Goal: Transaction & Acquisition: Download file/media

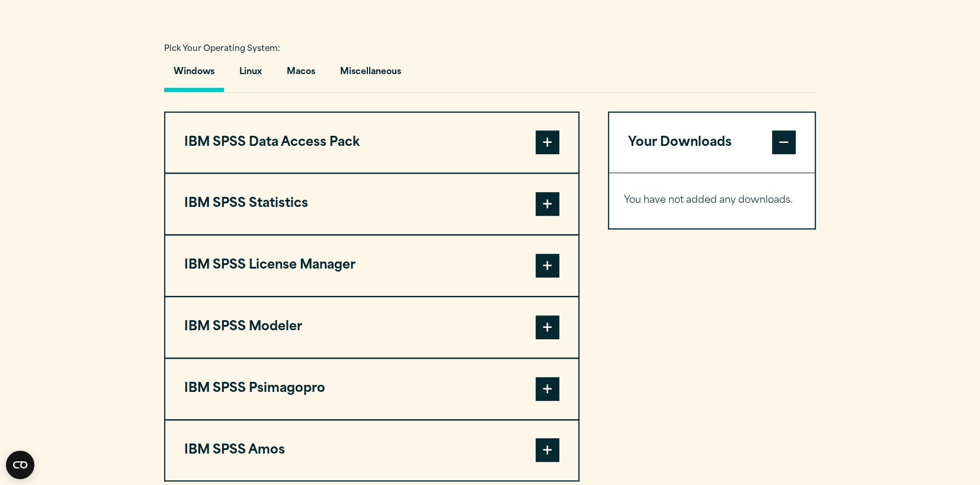
scroll to position [889, 0]
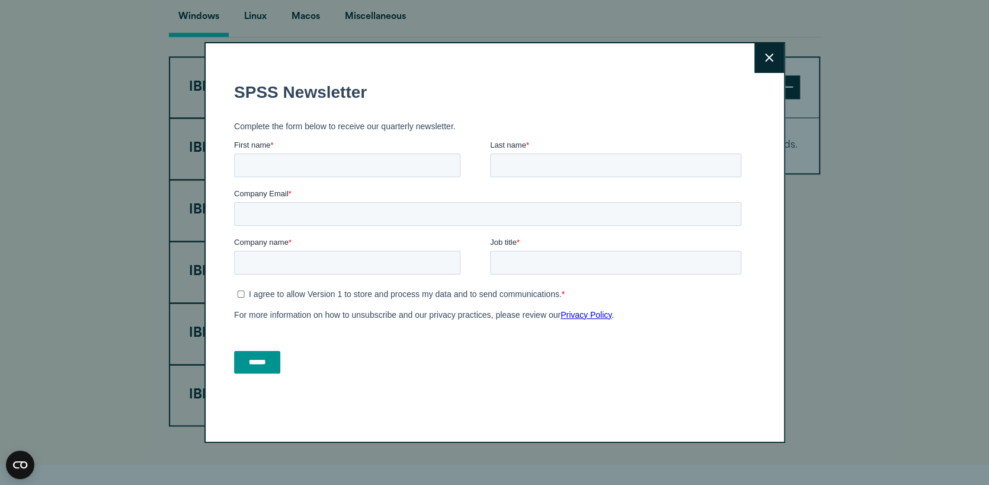
click at [768, 53] on icon at bounding box center [769, 57] width 8 height 9
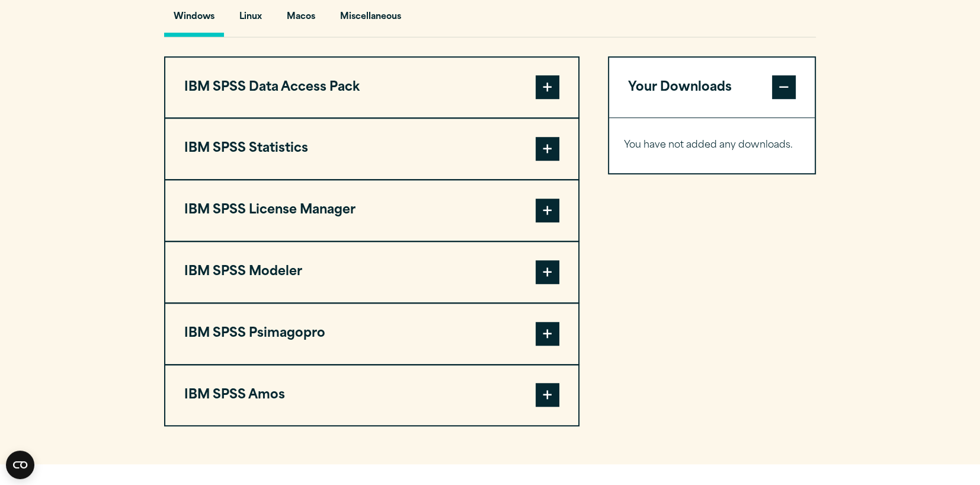
click at [544, 161] on span at bounding box center [548, 149] width 24 height 24
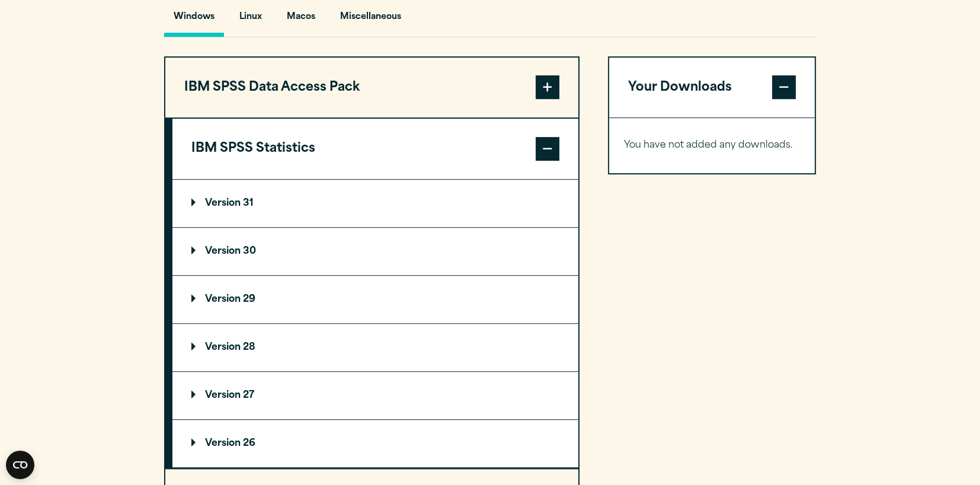
click at [242, 208] on p "Version 31" at bounding box center [222, 203] width 62 height 9
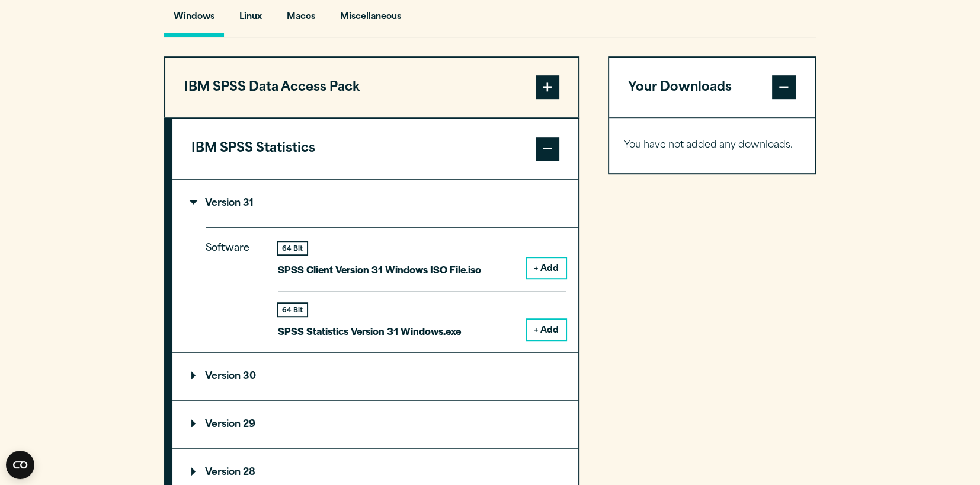
click at [544, 340] on button "+ Add" at bounding box center [546, 330] width 39 height 20
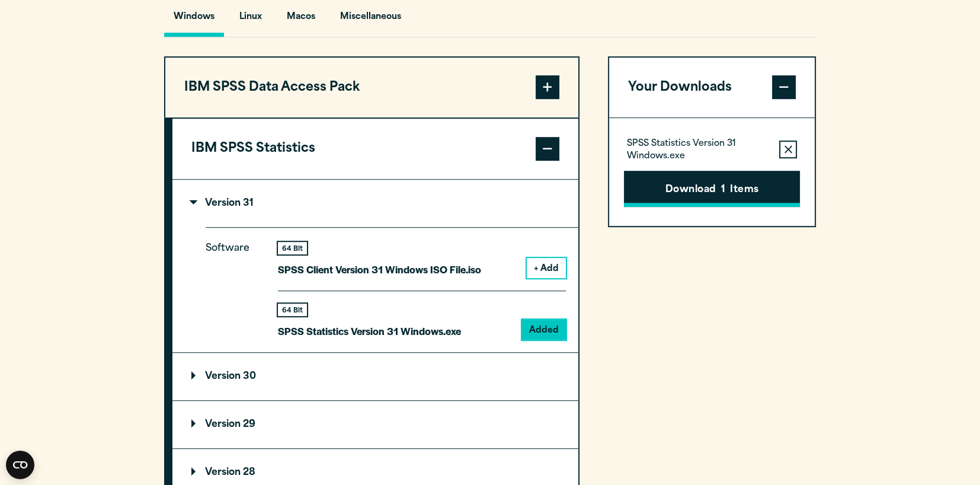
click at [697, 207] on button "Download 1 Items" at bounding box center [712, 189] width 176 height 37
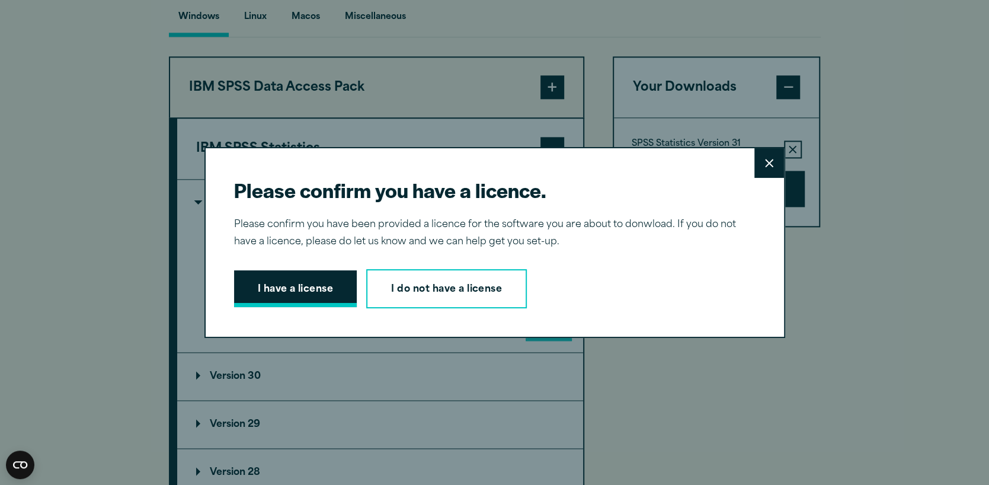
click at [288, 293] on button "I have a license" at bounding box center [295, 288] width 123 height 37
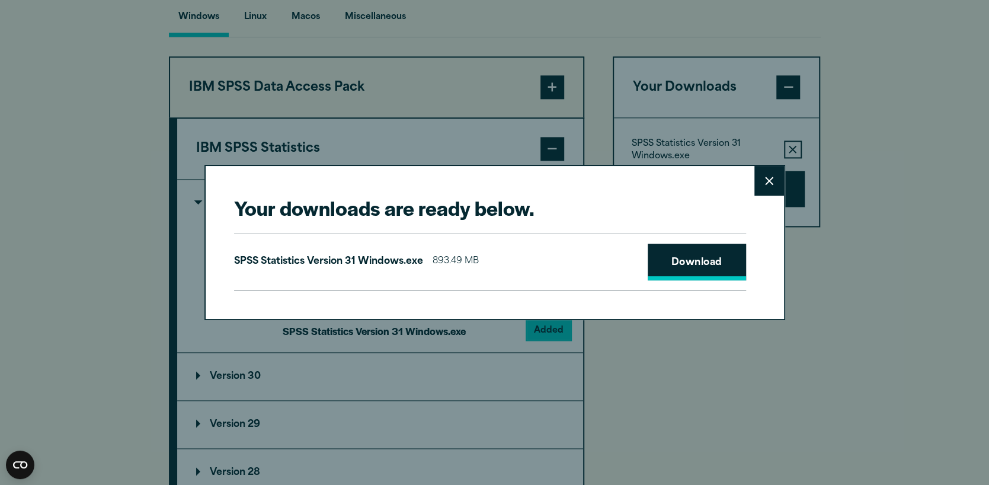
click at [712, 270] on link "Download" at bounding box center [697, 262] width 98 height 37
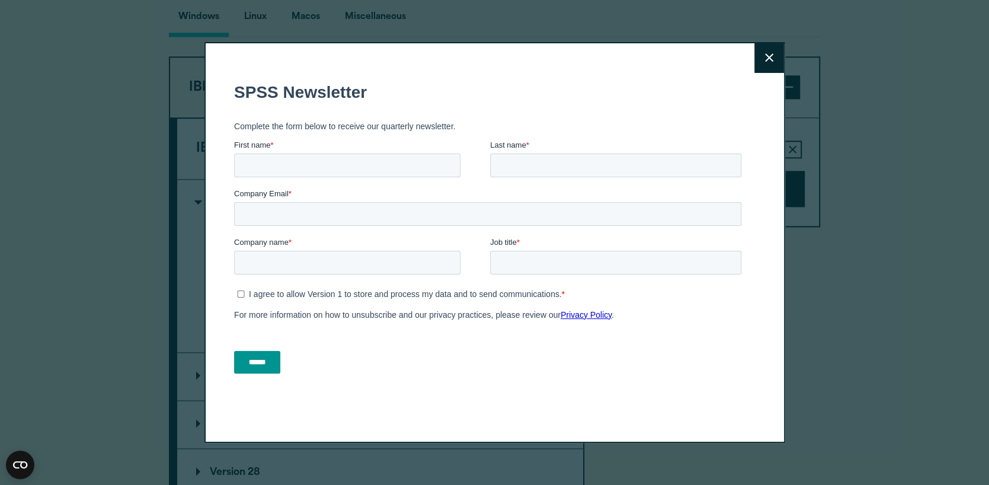
click at [768, 52] on button "Close" at bounding box center [770, 58] width 30 height 30
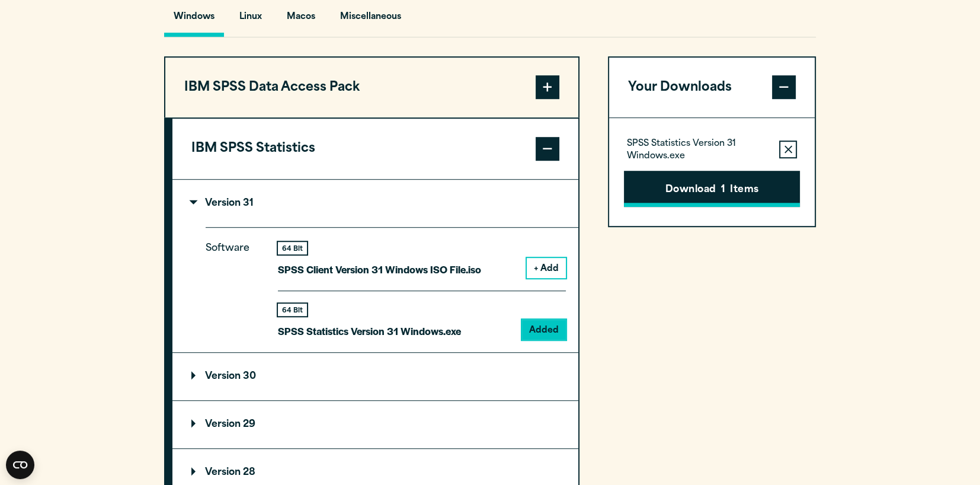
click at [711, 207] on button "Download 1 Items" at bounding box center [712, 189] width 176 height 37
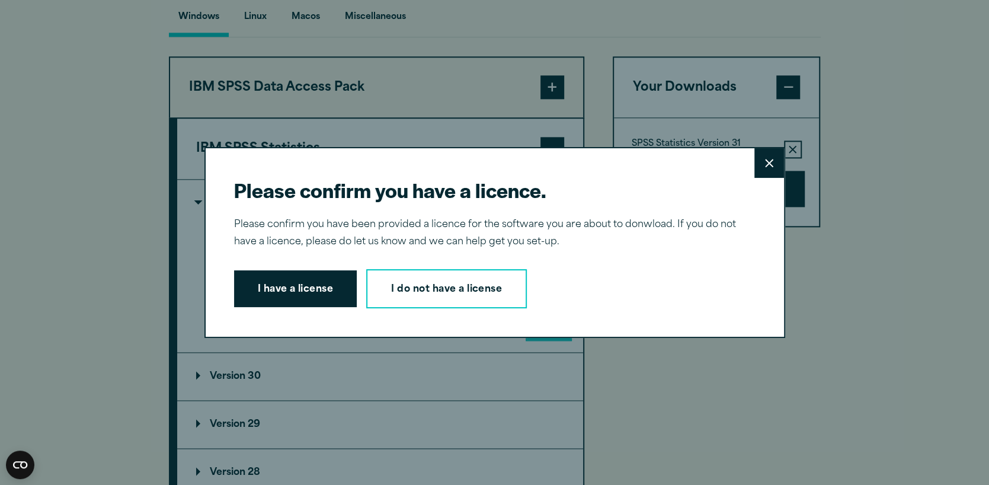
click at [765, 161] on icon at bounding box center [769, 163] width 8 height 9
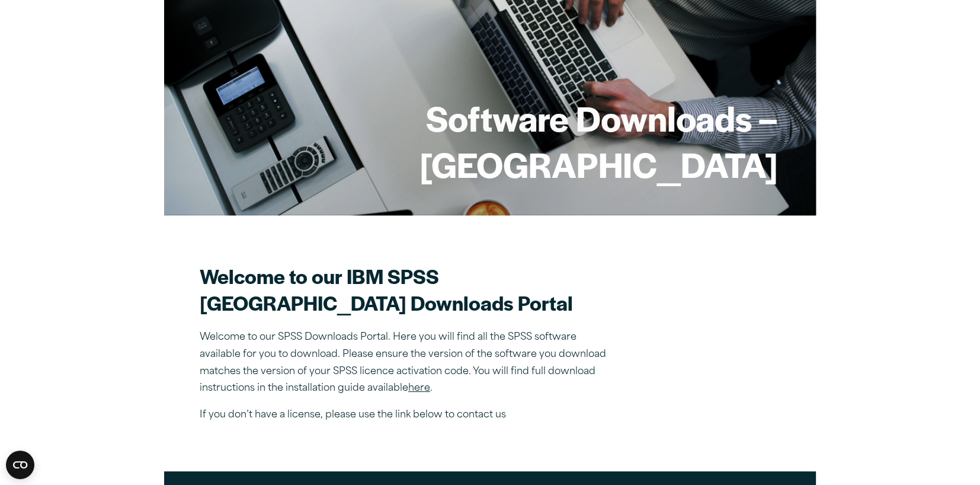
scroll to position [0, 0]
